Goal: Information Seeking & Learning: Learn about a topic

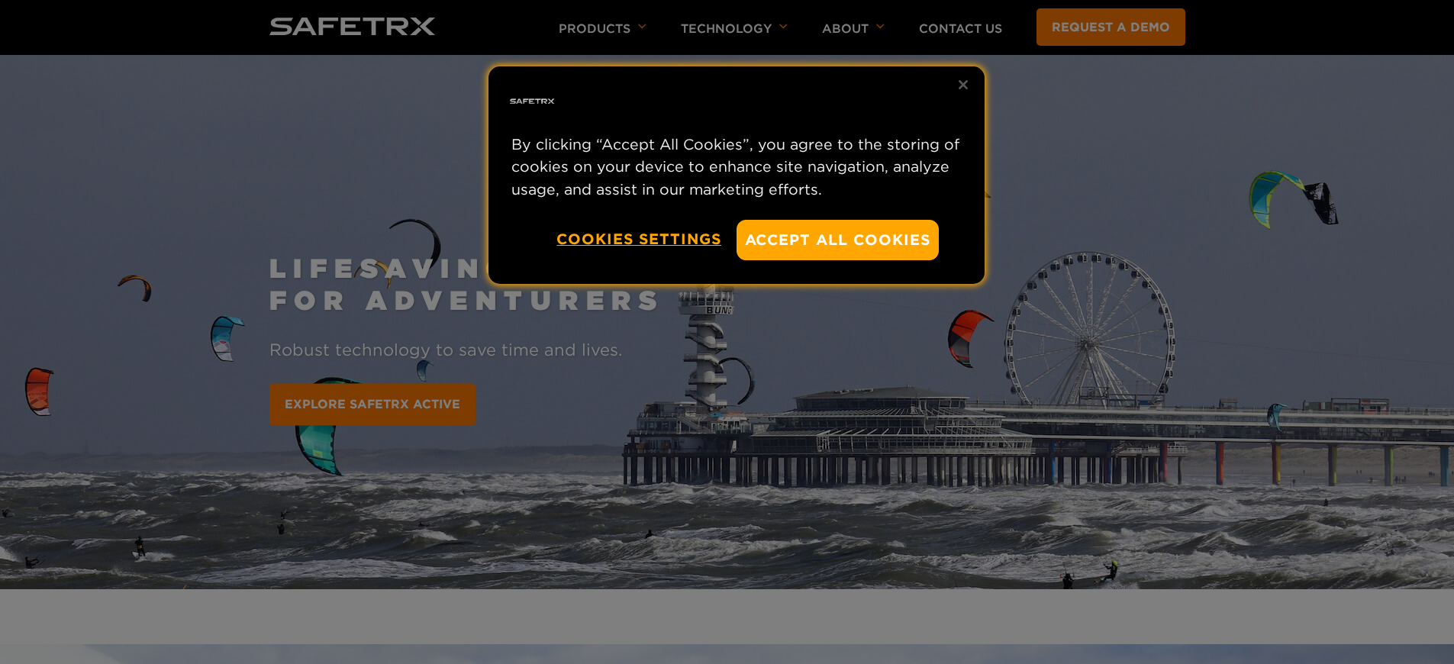
click at [920, 332] on div at bounding box center [727, 332] width 1454 height 664
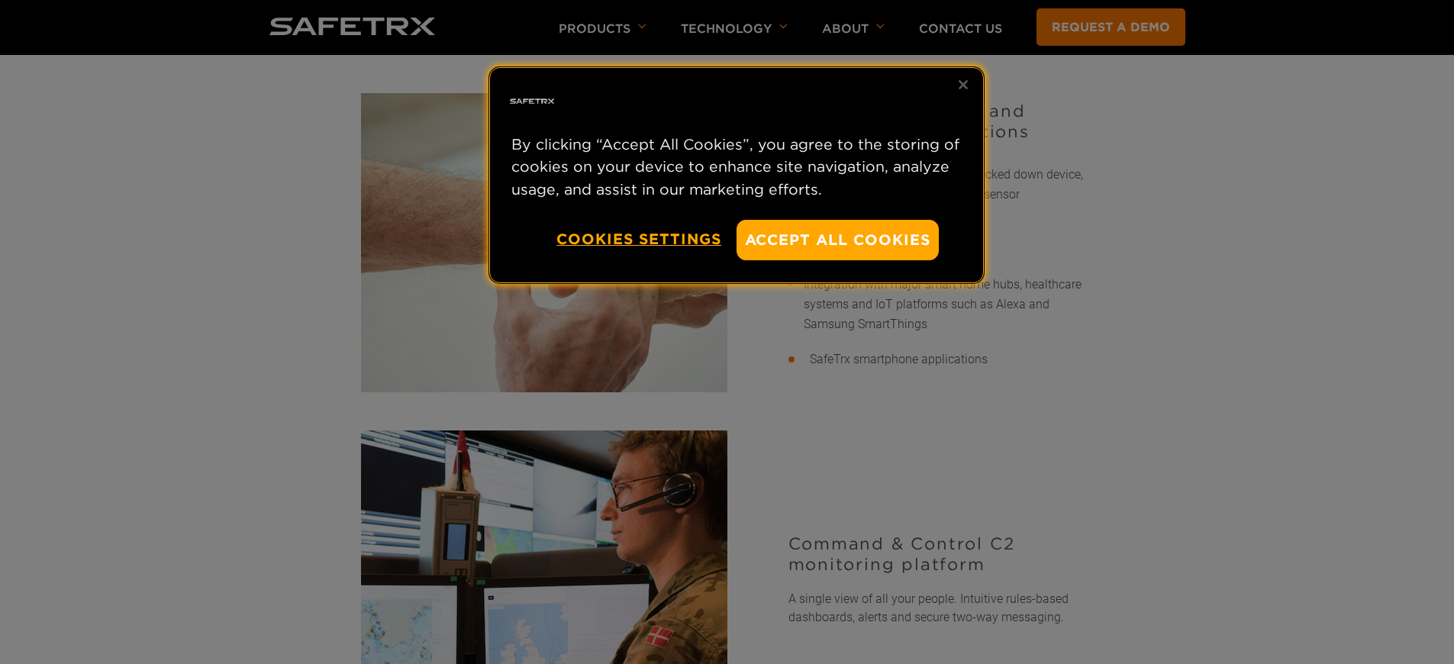
click at [920, 147] on p "By clicking “Accept All Cookies”, you agree to the storing of cookies on your d…" at bounding box center [736, 167] width 450 height 67
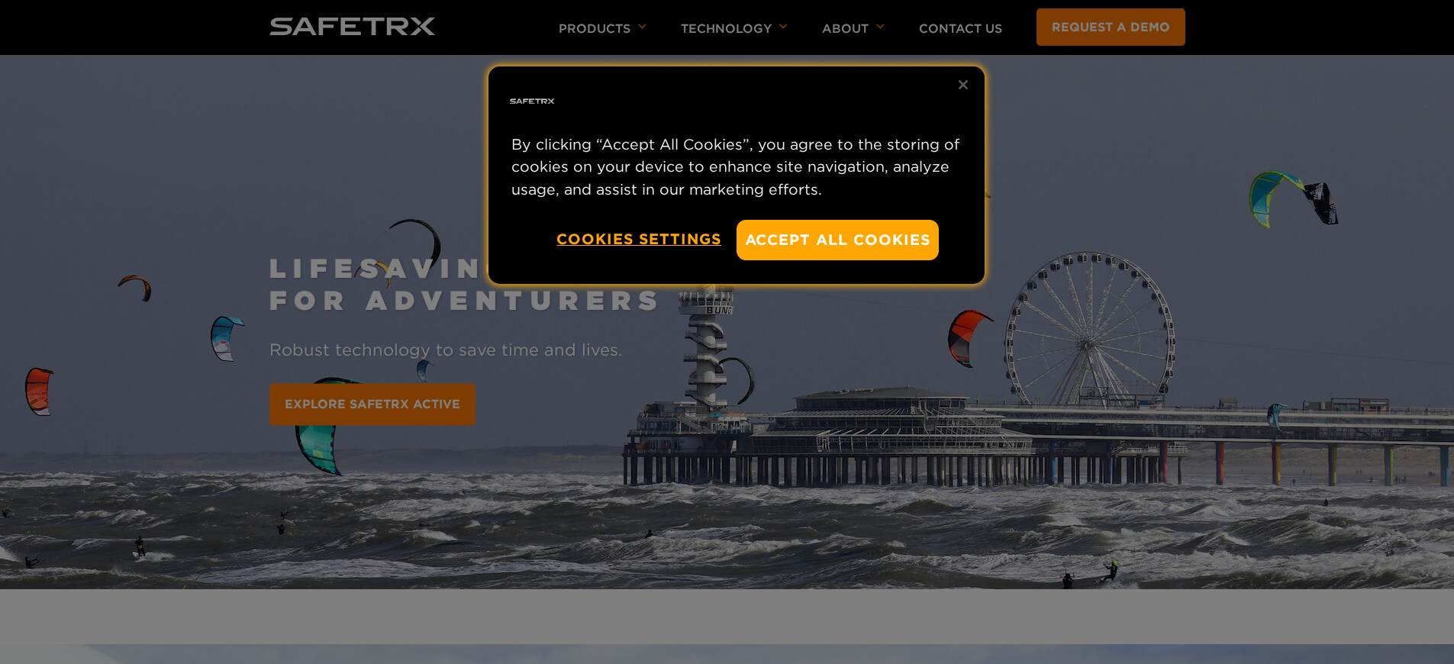
click at [920, 332] on div at bounding box center [727, 332] width 1454 height 664
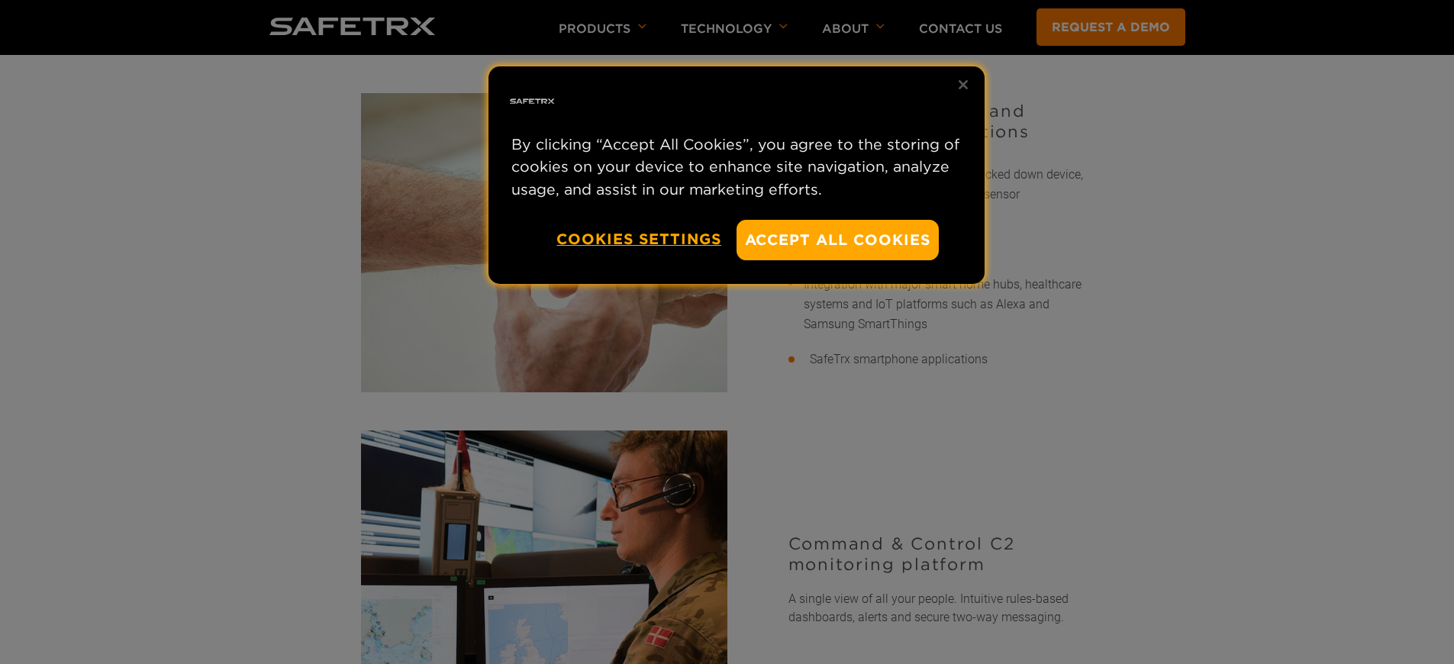
click at [920, 147] on p "By clicking “Accept All Cookies”, you agree to the storing of cookies on your d…" at bounding box center [736, 167] width 450 height 67
